Goal: Information Seeking & Learning: Learn about a topic

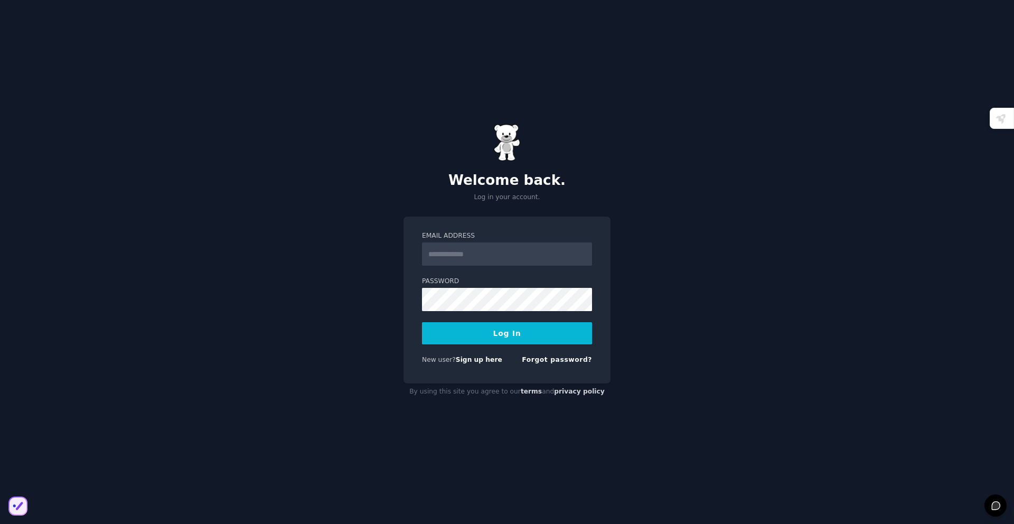
click at [506, 257] on input "Email Address" at bounding box center [507, 254] width 170 height 23
type input "**********"
click at [422, 322] on button "Log In" at bounding box center [507, 333] width 170 height 22
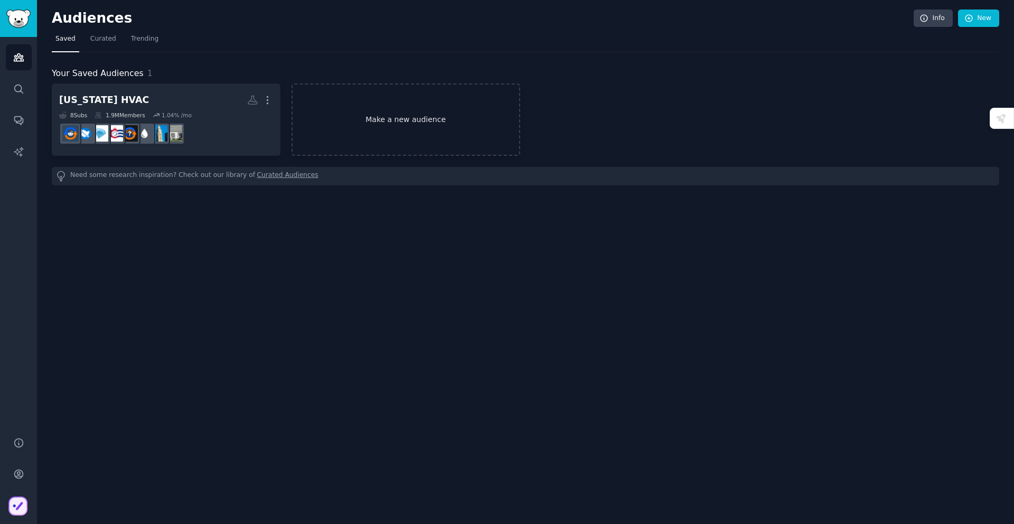
click at [374, 119] on link "Make a new audience" at bounding box center [406, 119] width 229 height 72
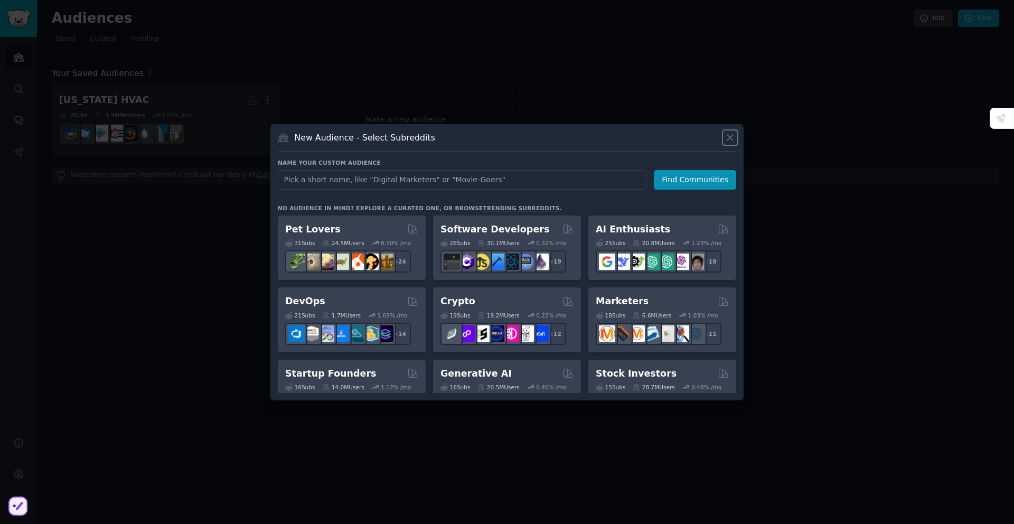
click at [729, 140] on icon at bounding box center [730, 137] width 11 height 11
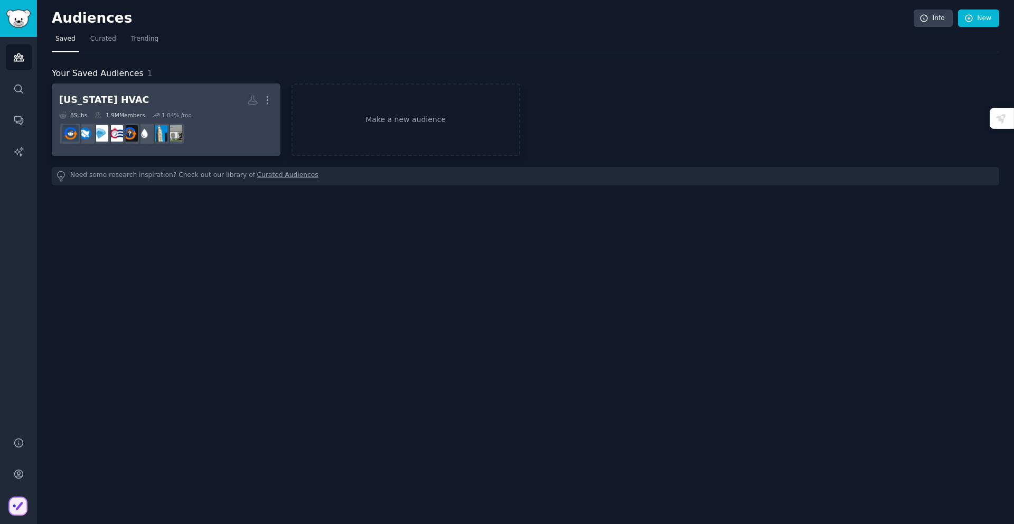
click at [211, 105] on h2 "[US_STATE] HVAC Custom Audience More" at bounding box center [166, 100] width 214 height 18
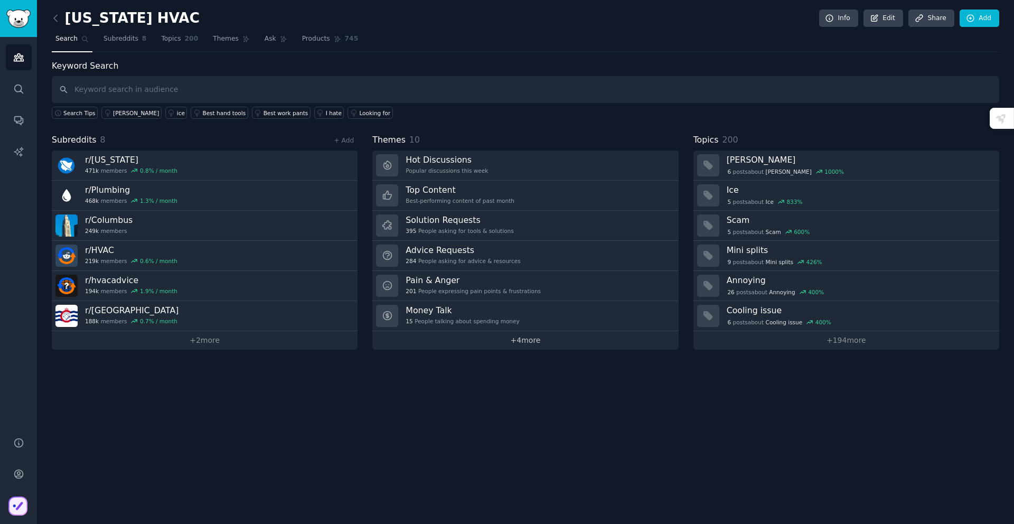
click at [532, 336] on link "+ 4 more" at bounding box center [525, 340] width 306 height 18
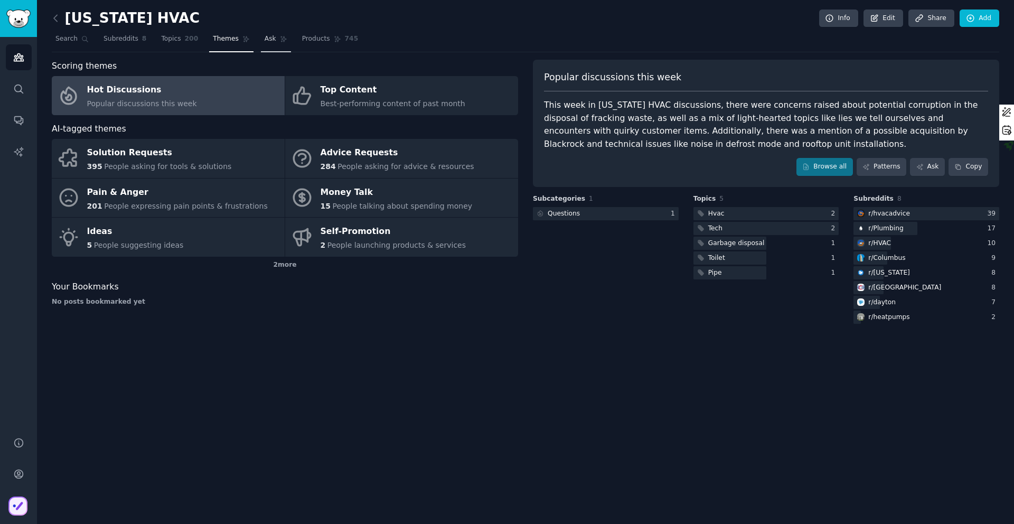
click at [265, 39] on span "Ask" at bounding box center [271, 39] width 12 height 10
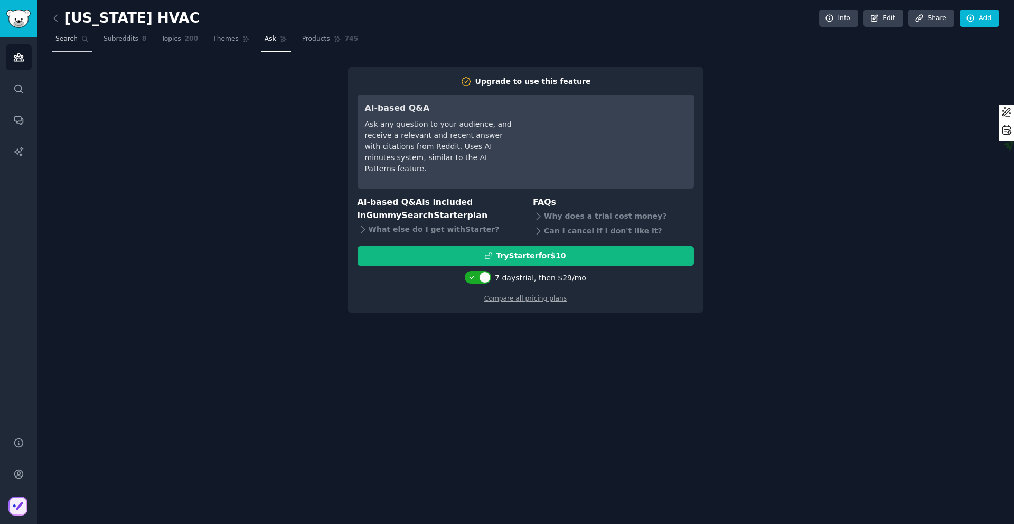
click at [67, 43] on span "Search" at bounding box center [66, 39] width 22 height 10
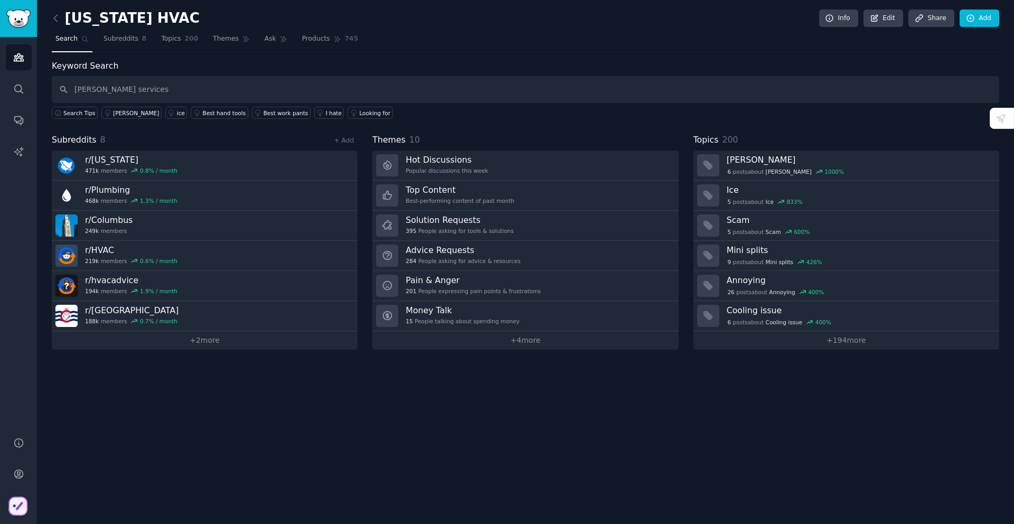
type input "[PERSON_NAME] services"
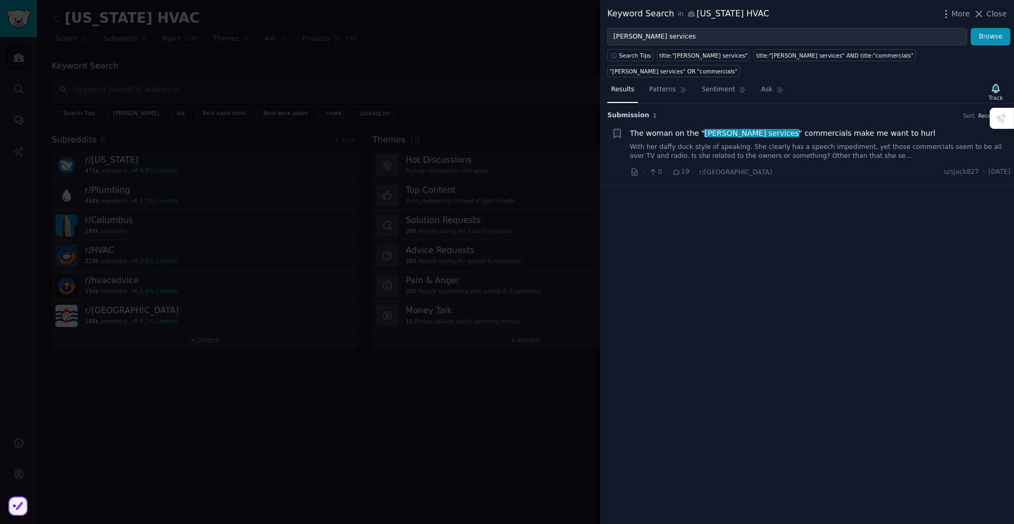
click at [834, 143] on link "With her daffy duck style of speaking. She clearly has a speech impediment, yet…" at bounding box center [820, 152] width 381 height 18
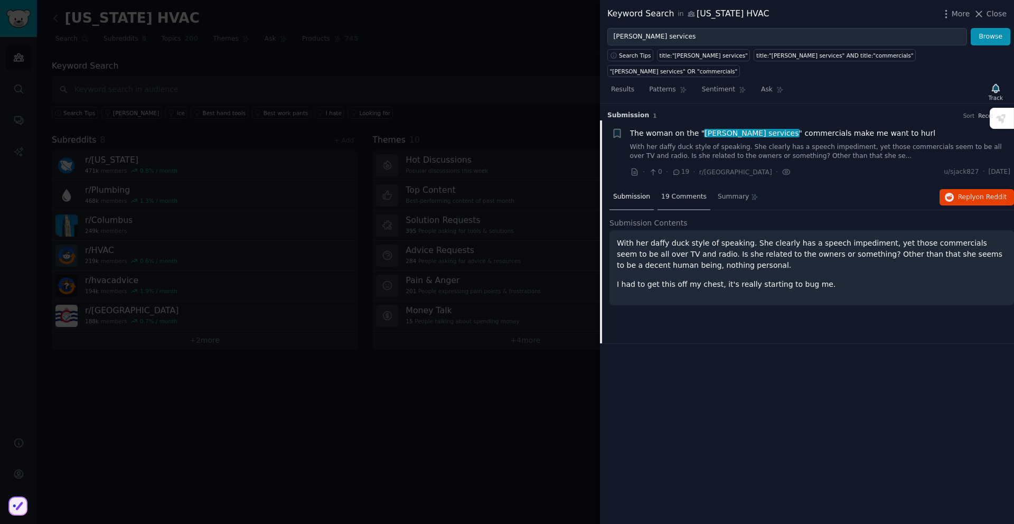
click at [687, 192] on span "19 Comments" at bounding box center [684, 197] width 45 height 10
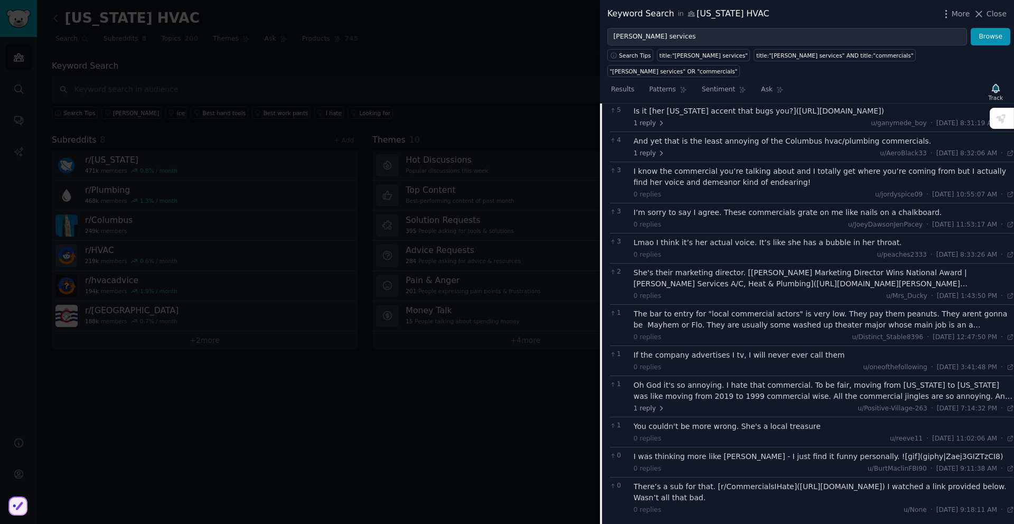
scroll to position [190, 0]
click at [707, 488] on div "There’s a sub for that. [r/CommercialsIHate]([URL][DOMAIN_NAME]) I watched a li…" at bounding box center [824, 491] width 381 height 22
drag, startPoint x: 986, startPoint y: 479, endPoint x: 787, endPoint y: 481, distance: 199.2
click at [787, 481] on div "There’s a sub for that. [r/CommercialsIHate]([URL][DOMAIN_NAME]) I watched a li…" at bounding box center [824, 491] width 381 height 22
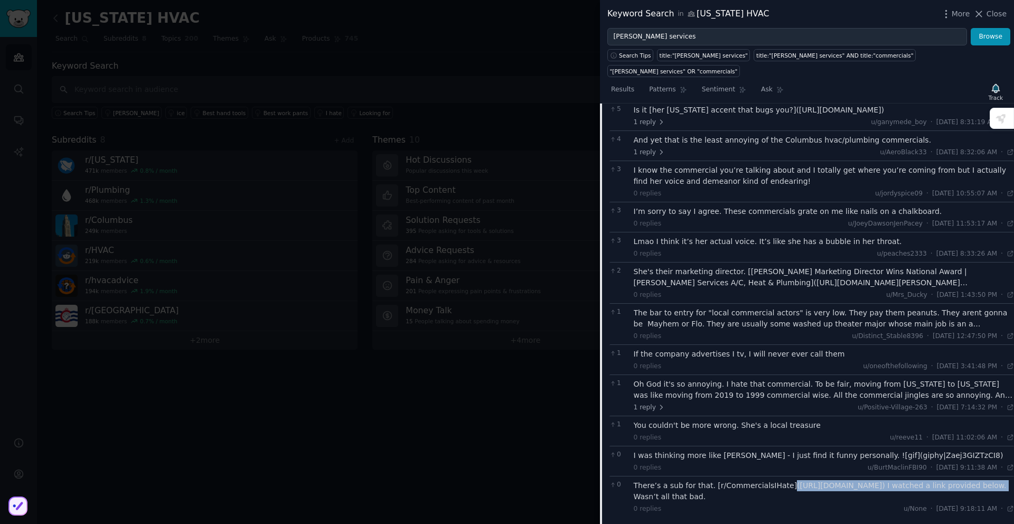
drag, startPoint x: 784, startPoint y: 483, endPoint x: 985, endPoint y: 477, distance: 201.4
click at [985, 480] on div "There’s a sub for that. [r/CommercialsIHate]([URL][DOMAIN_NAME]) I watched a li…" at bounding box center [824, 491] width 381 height 22
click at [996, 14] on span "Close" at bounding box center [997, 13] width 20 height 11
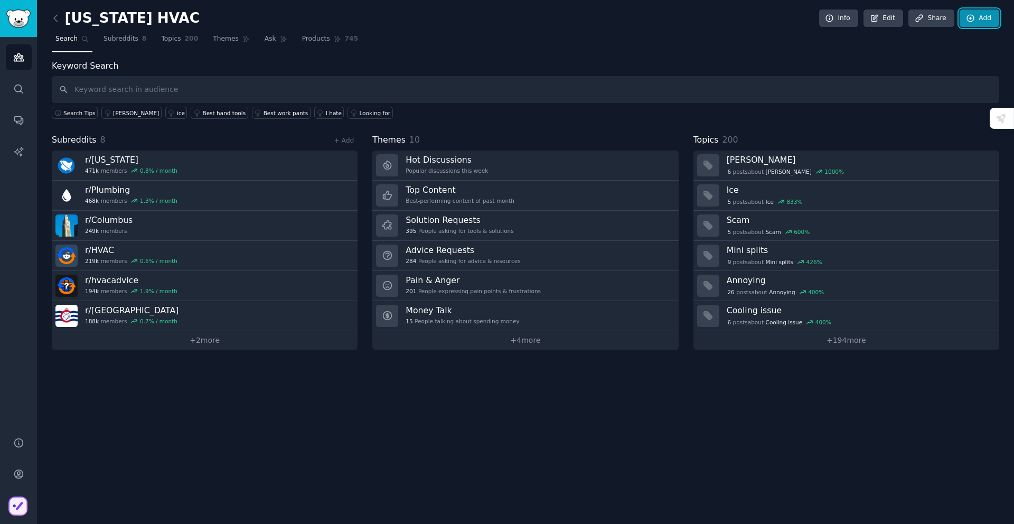
click at [978, 16] on link "Add" at bounding box center [980, 19] width 40 height 18
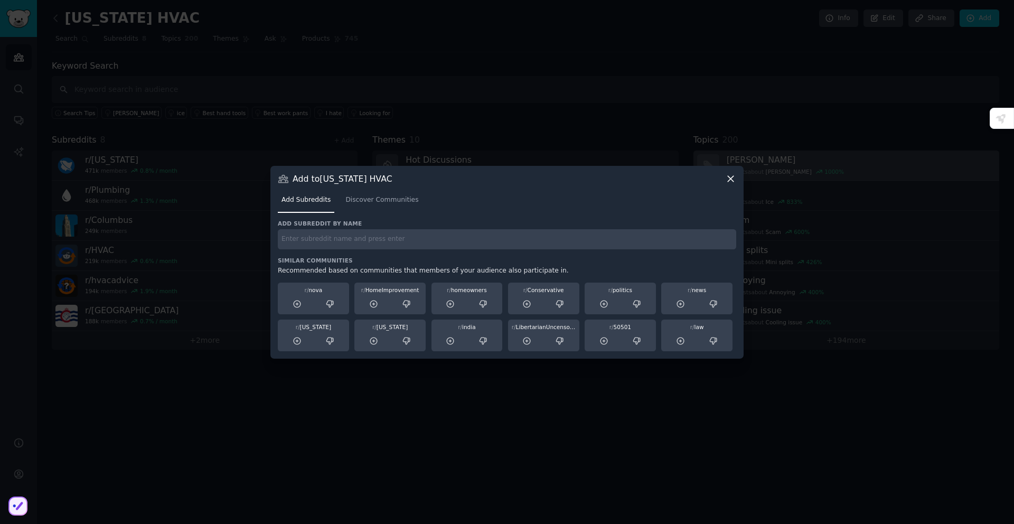
click at [728, 175] on icon at bounding box center [730, 178] width 11 height 11
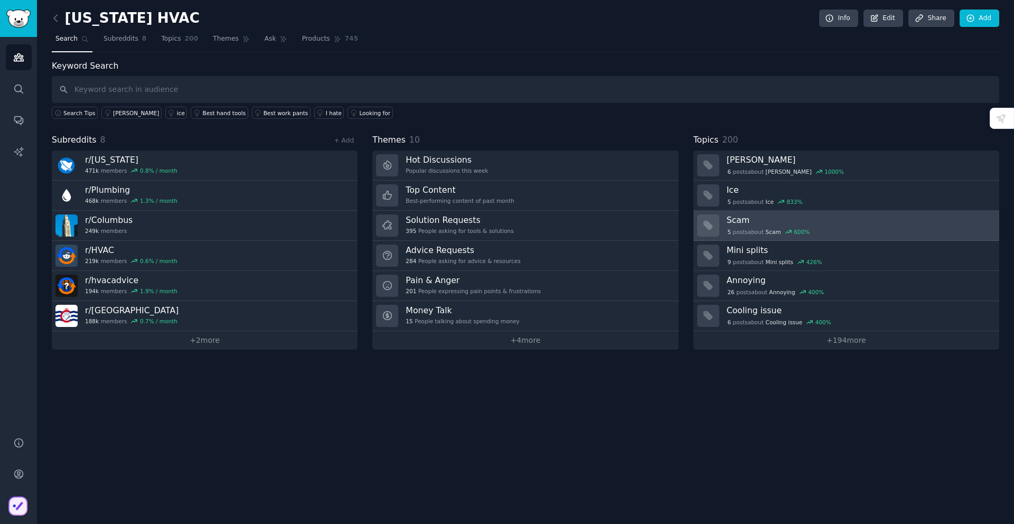
click at [850, 226] on div "5 post s about Scam 600 %" at bounding box center [859, 231] width 265 height 11
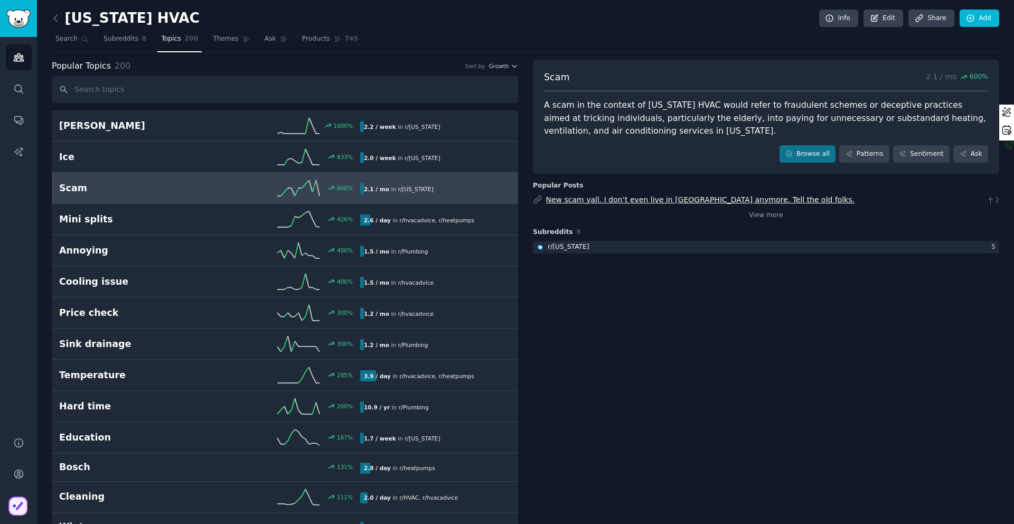
click at [604, 201] on link "New scam yall. I don’t even live in [GEOGRAPHIC_DATA] anymore. Tell the old fol…" at bounding box center [700, 199] width 309 height 8
click at [760, 214] on link "View more" at bounding box center [766, 216] width 34 height 10
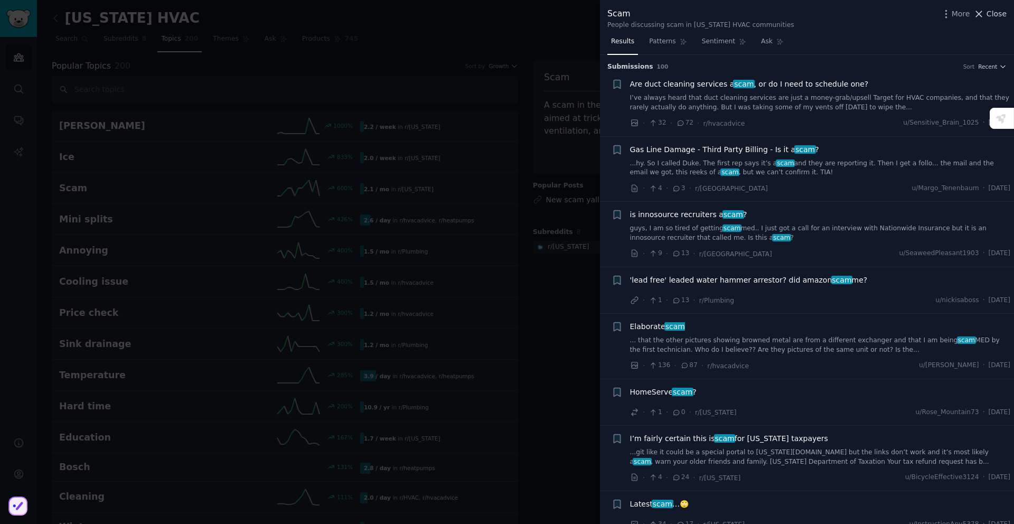
click at [995, 13] on span "Close" at bounding box center [997, 13] width 20 height 11
click at [985, 12] on icon at bounding box center [979, 13] width 11 height 11
